Goal: Navigation & Orientation: Go to known website

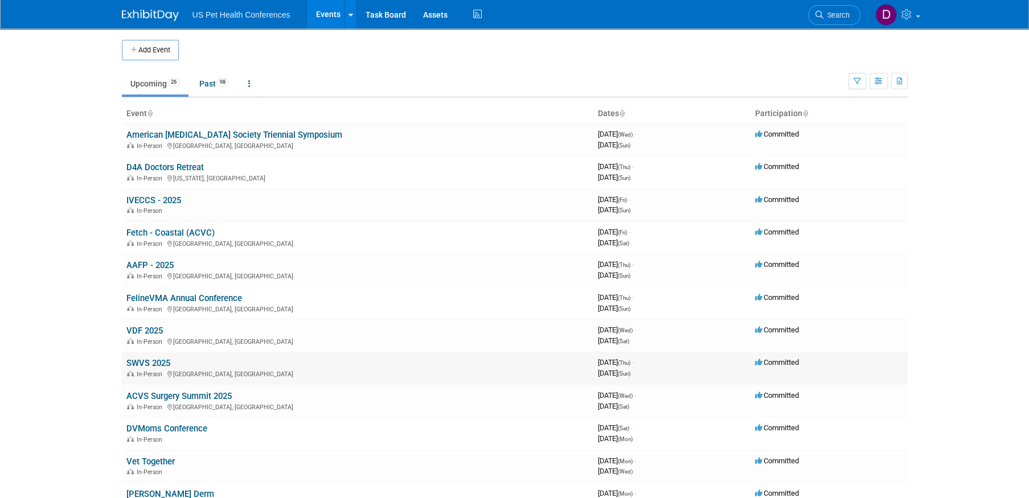
click at [159, 362] on link "SWVS 2025" at bounding box center [148, 363] width 44 height 10
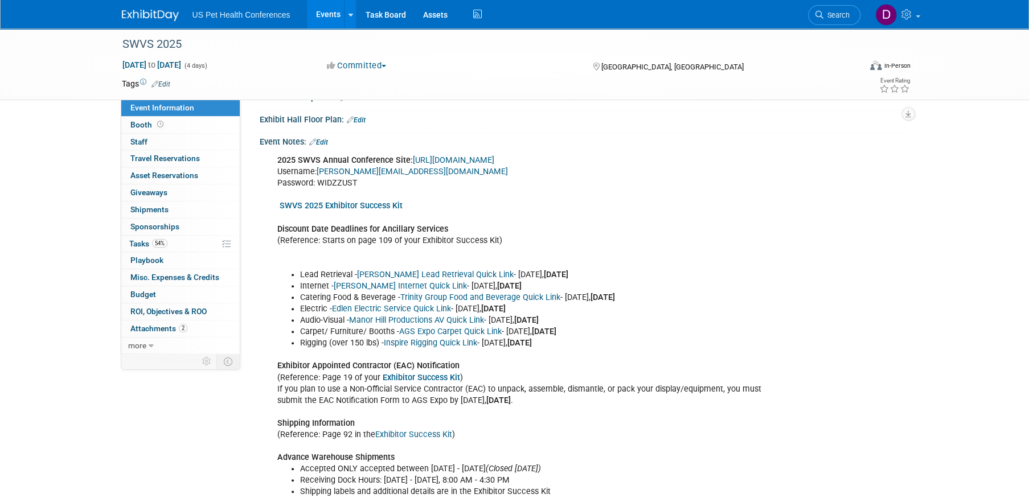
scroll to position [216, 0]
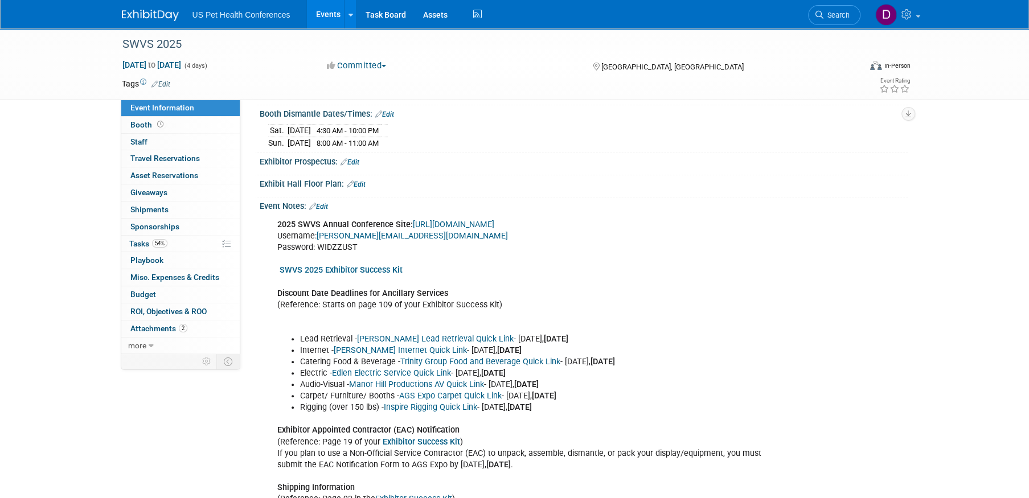
click at [494, 220] on link "[URL][DOMAIN_NAME]" at bounding box center [453, 225] width 81 height 10
